Goal: Task Accomplishment & Management: Use online tool/utility

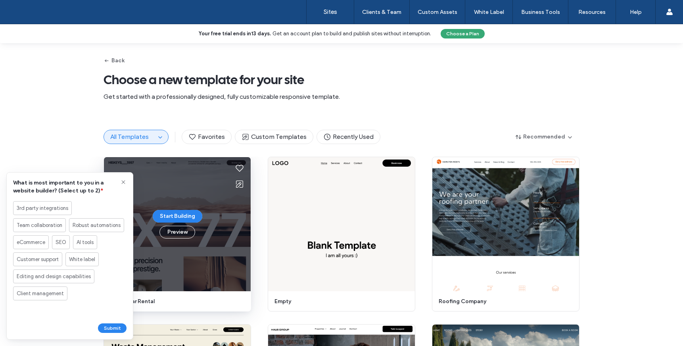
click at [197, 188] on div "Start Building Preview" at bounding box center [177, 224] width 147 height 134
click at [183, 214] on button "Start Building" at bounding box center [178, 216] width 50 height 13
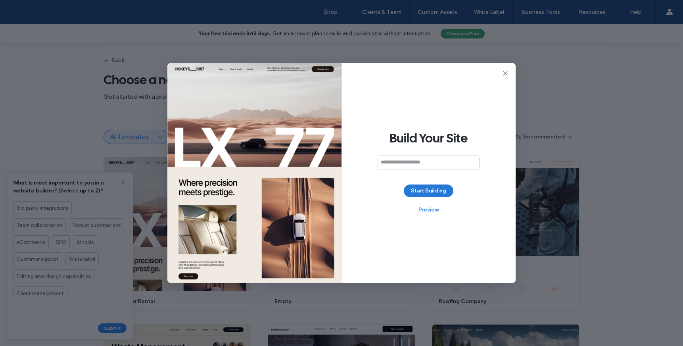
click at [425, 188] on button "Start Building" at bounding box center [429, 190] width 50 height 13
